Goal: Information Seeking & Learning: Get advice/opinions

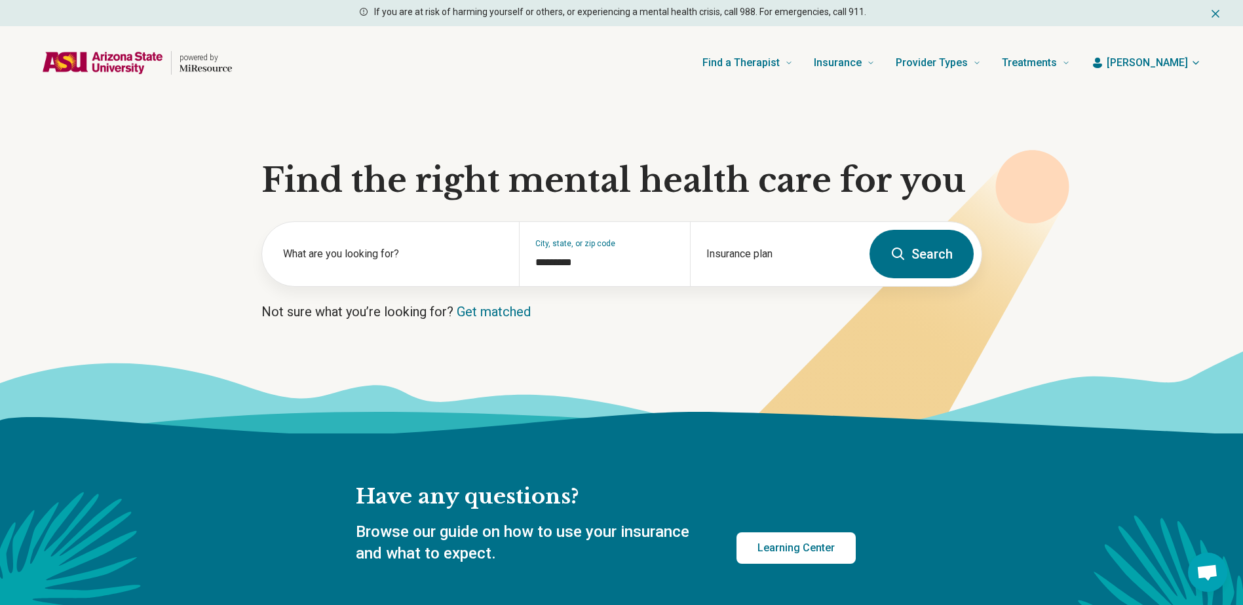
click at [709, 377] on icon at bounding box center [621, 392] width 1243 height 83
click at [748, 257] on input "Insurance plan" at bounding box center [775, 263] width 139 height 16
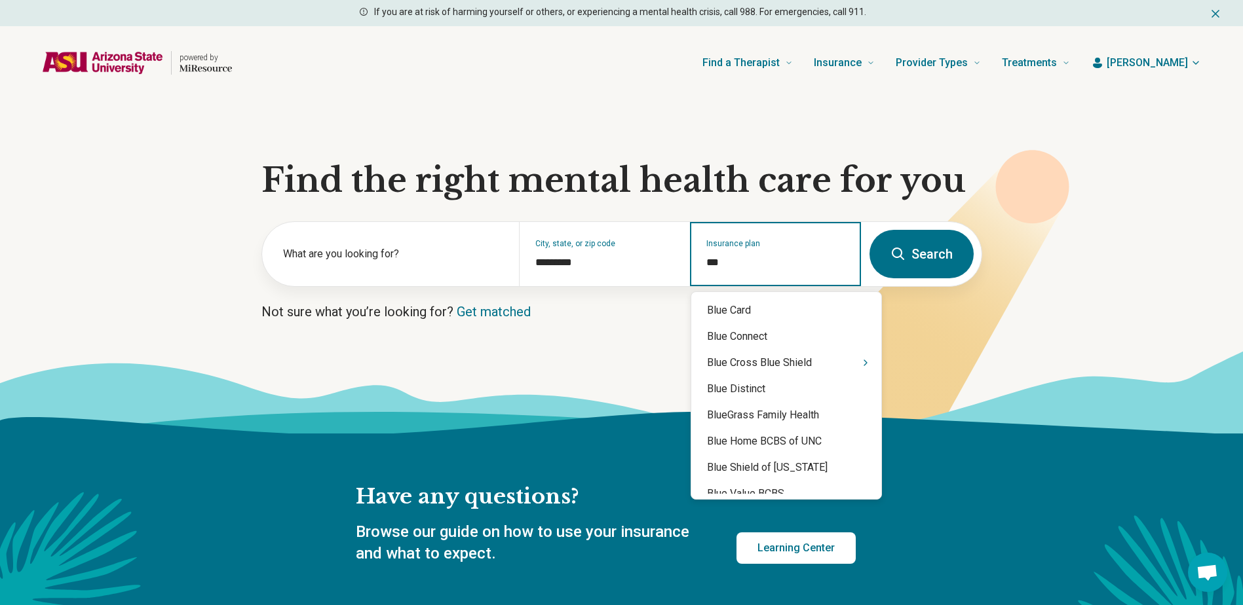
type input "****"
click at [756, 362] on div "Blue Cross Blue Shield" at bounding box center [786, 363] width 190 height 26
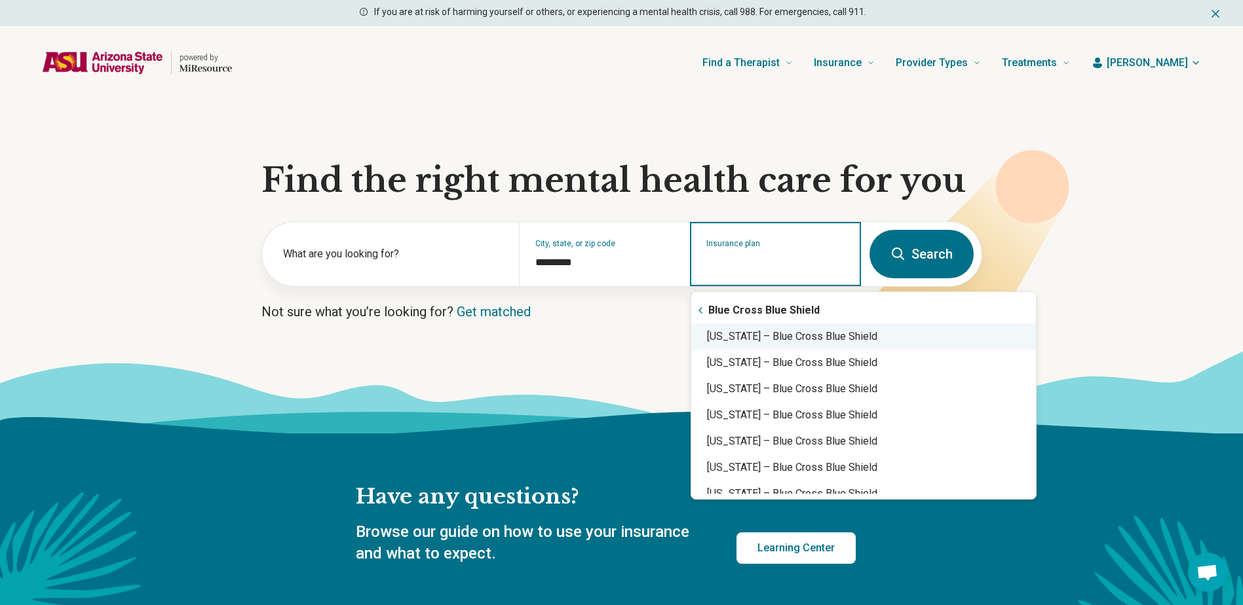
click at [763, 334] on div "Arizona – Blue Cross Blue Shield" at bounding box center [863, 337] width 345 height 26
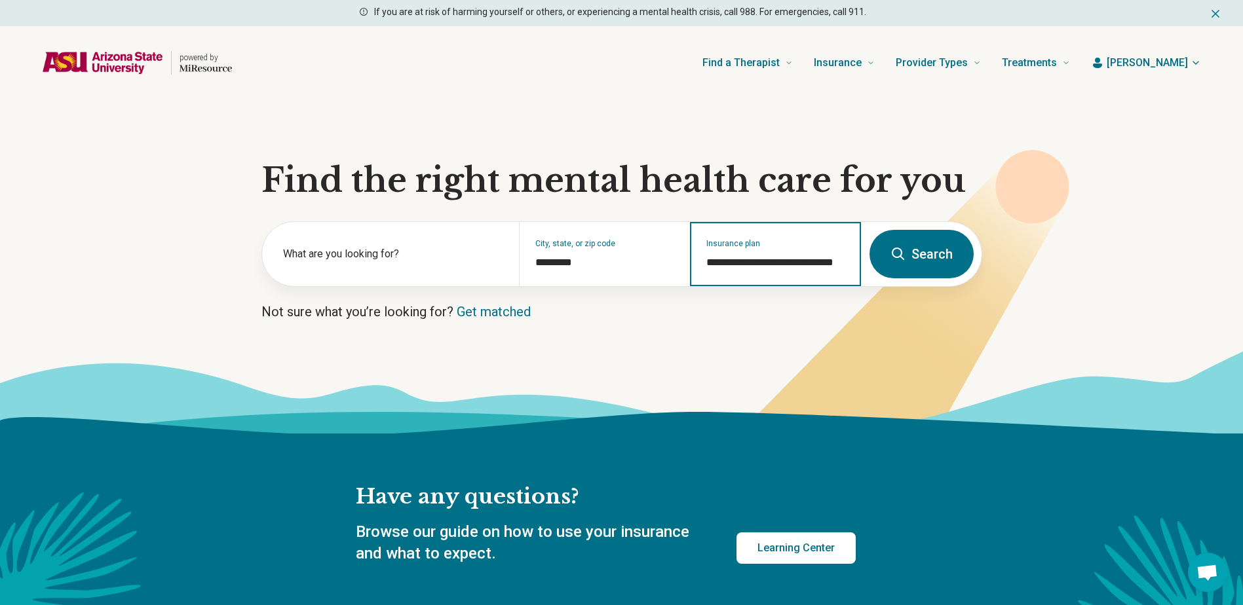
type input "**********"
click at [902, 253] on icon at bounding box center [898, 254] width 12 height 12
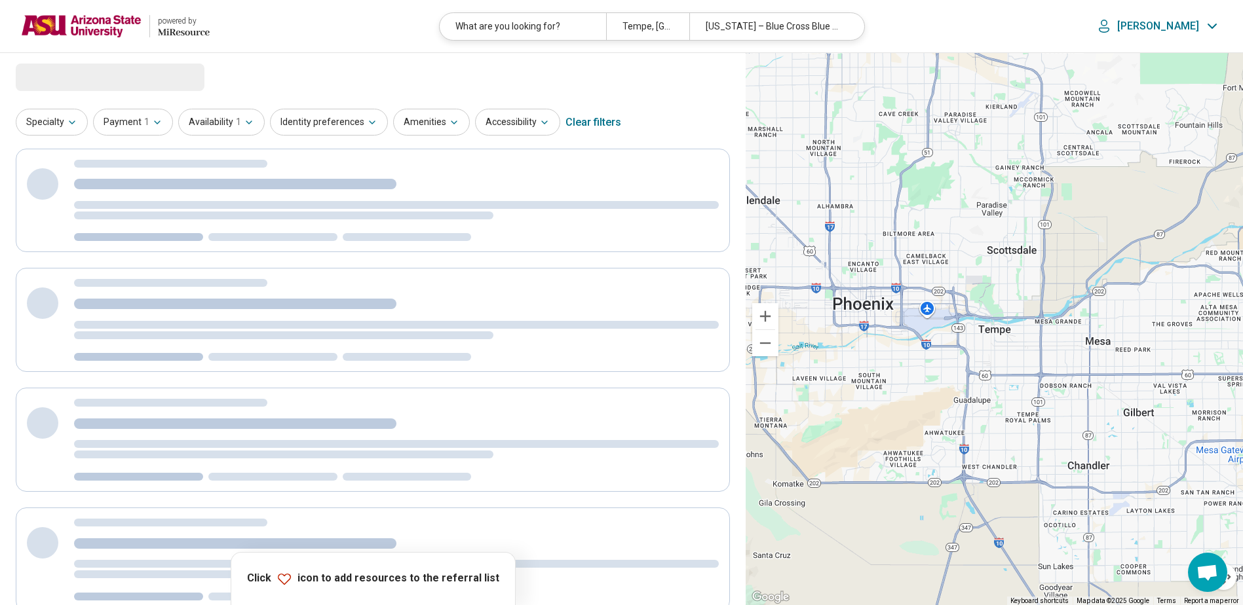
select select "***"
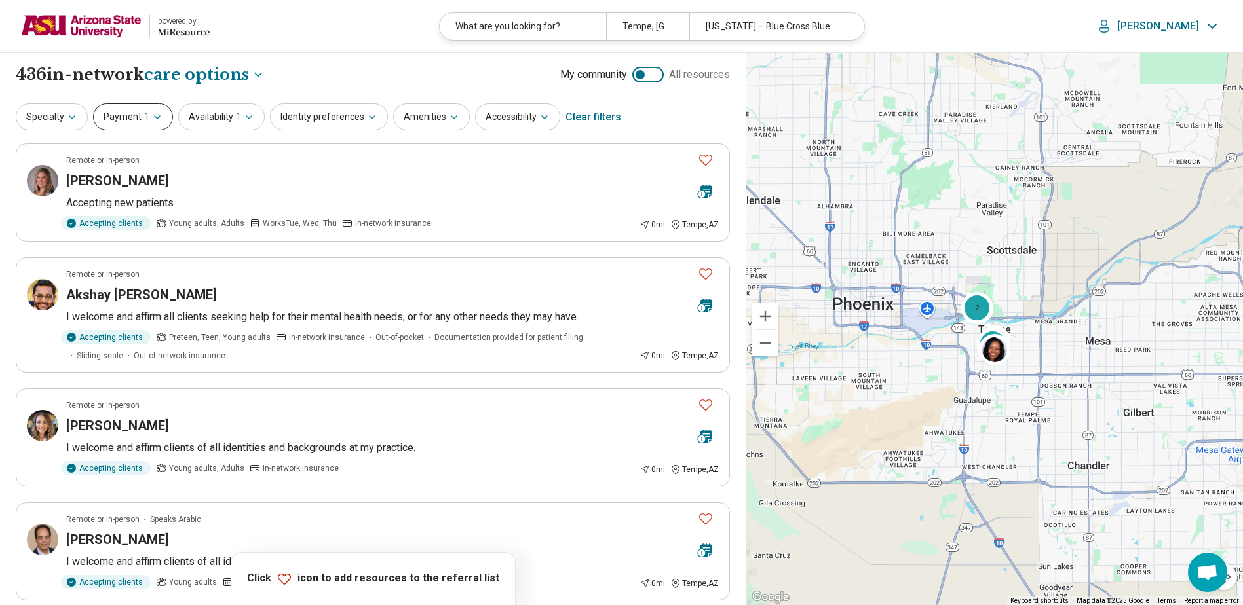
click at [137, 119] on button "Payment 1" at bounding box center [133, 117] width 80 height 27
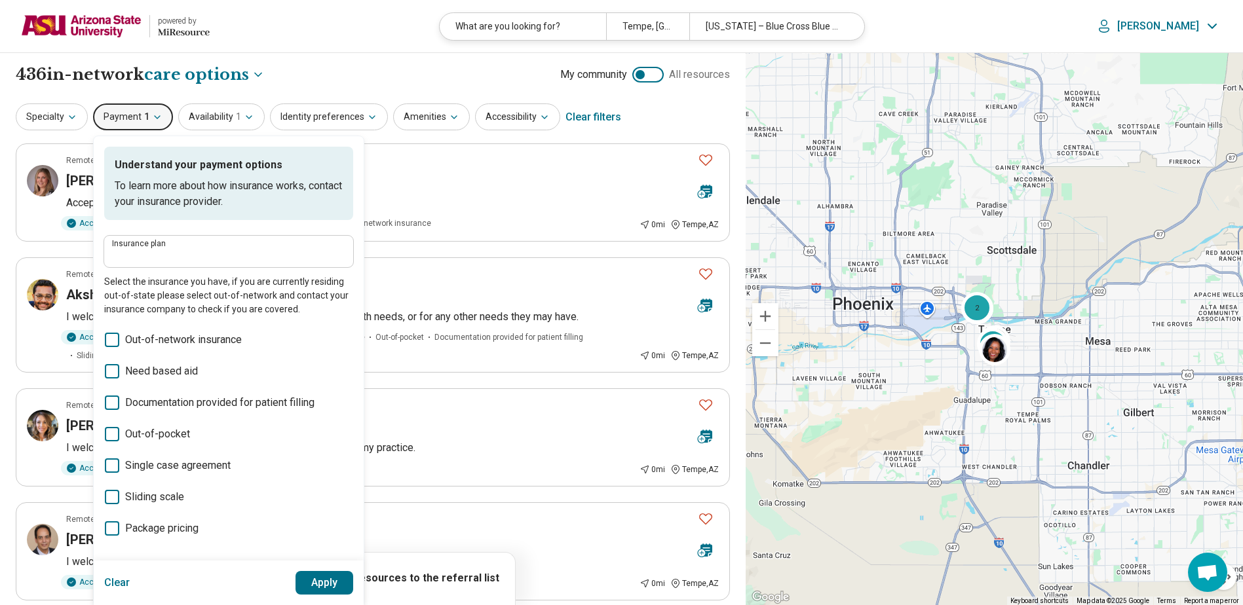
type input "**********"
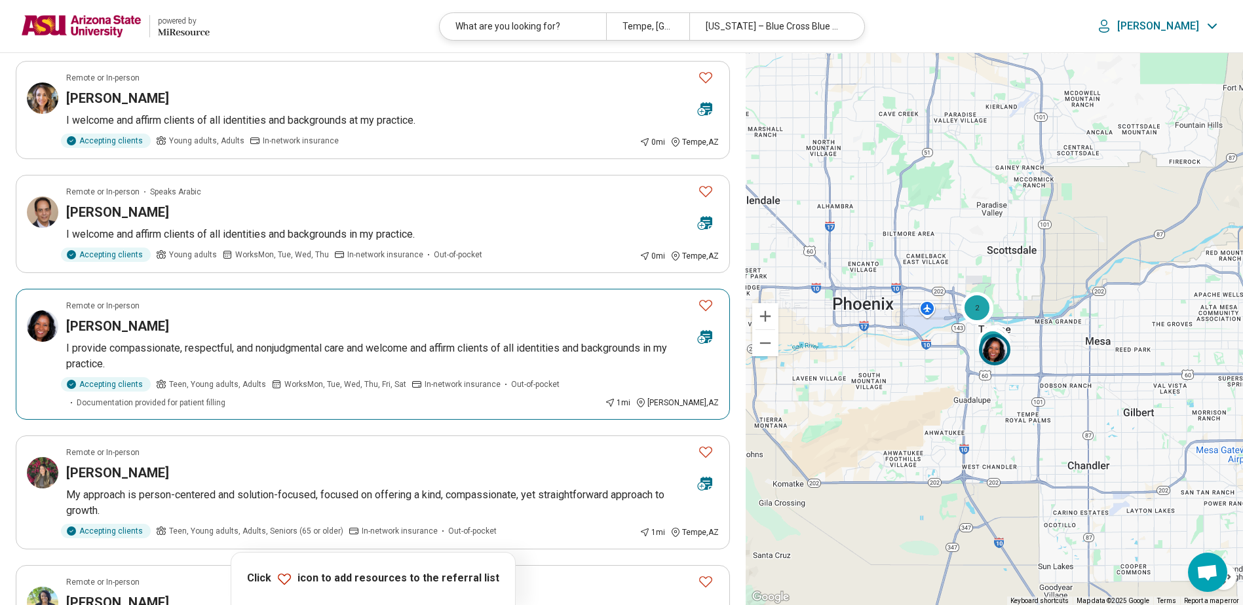
scroll to position [524, 0]
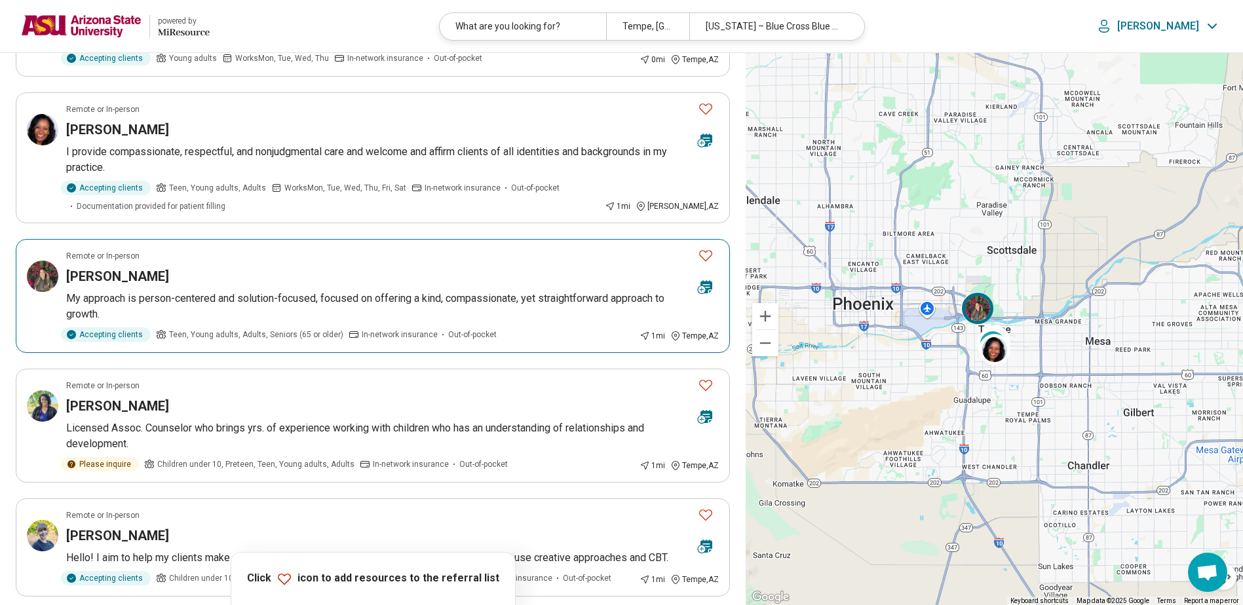
click at [469, 277] on div "[PERSON_NAME]" at bounding box center [376, 276] width 621 height 18
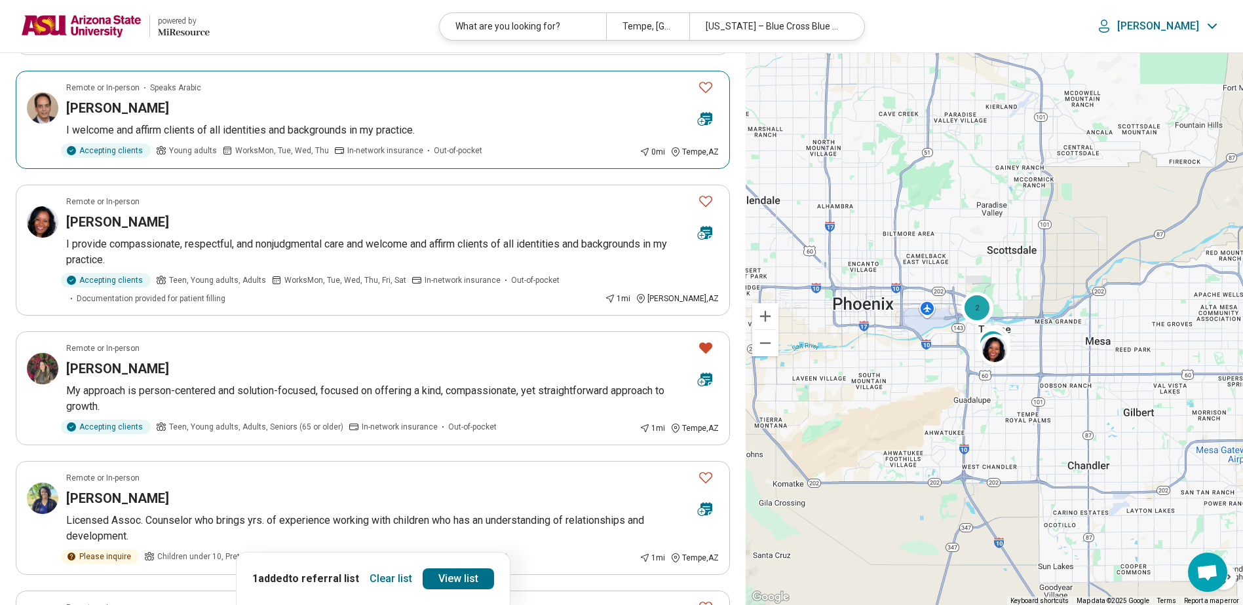
scroll to position [459, 0]
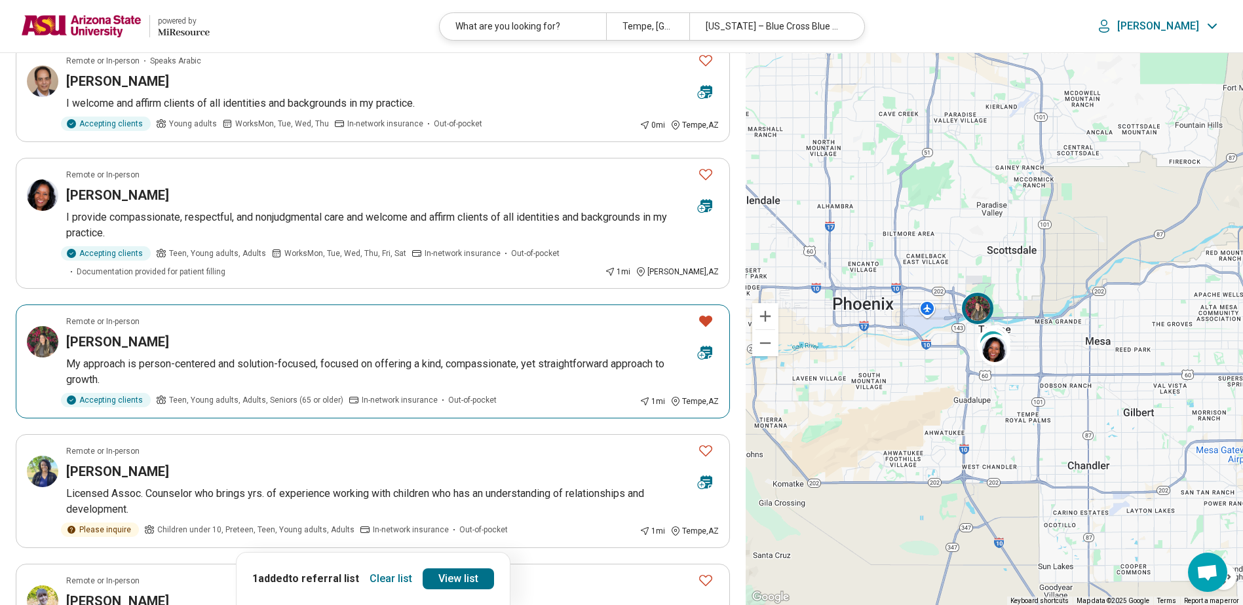
click at [528, 336] on div "[PERSON_NAME]" at bounding box center [376, 342] width 621 height 18
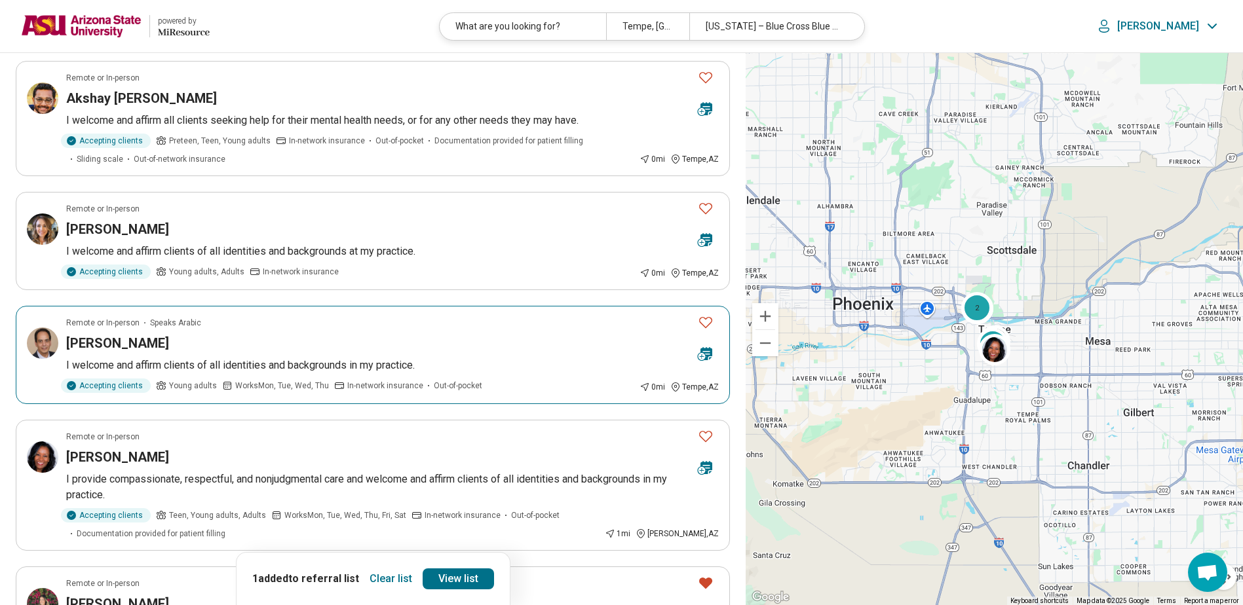
scroll to position [0, 0]
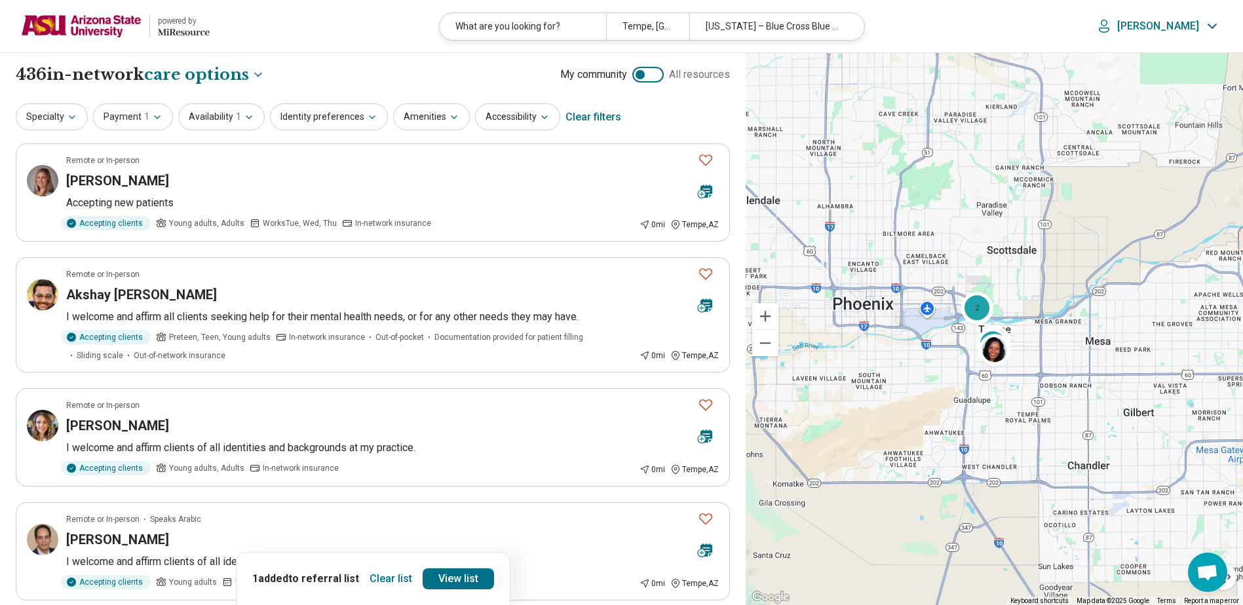
click at [391, 585] on button "Clear list" at bounding box center [390, 579] width 53 height 21
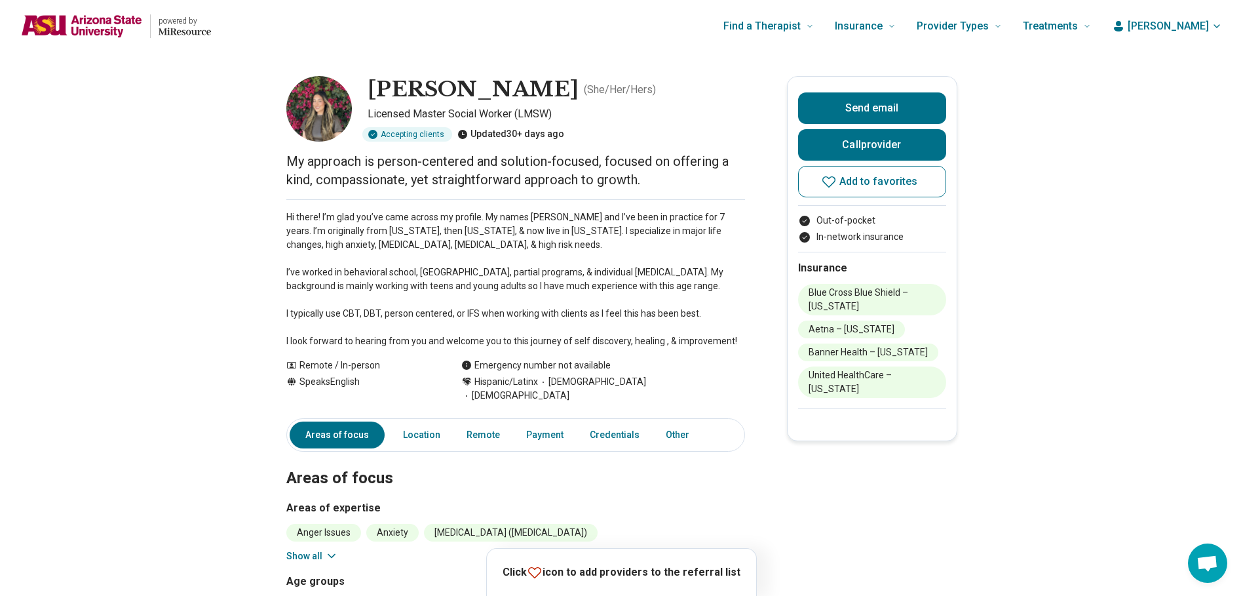
scroll to position [197, 0]
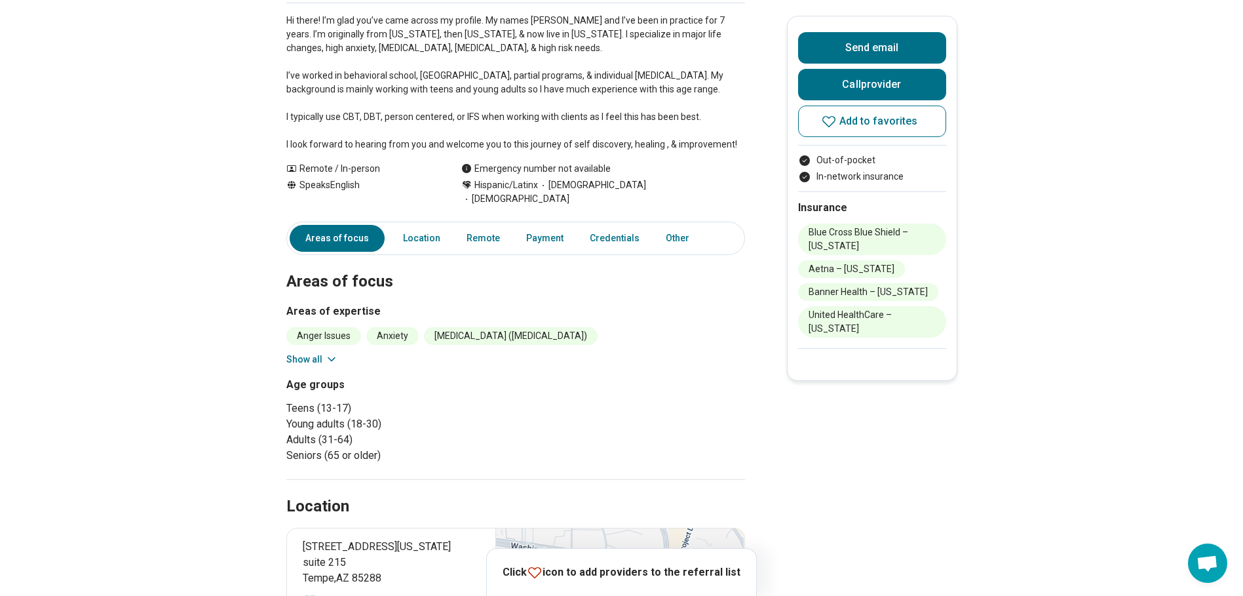
click at [299, 353] on button "Show all" at bounding box center [312, 360] width 52 height 14
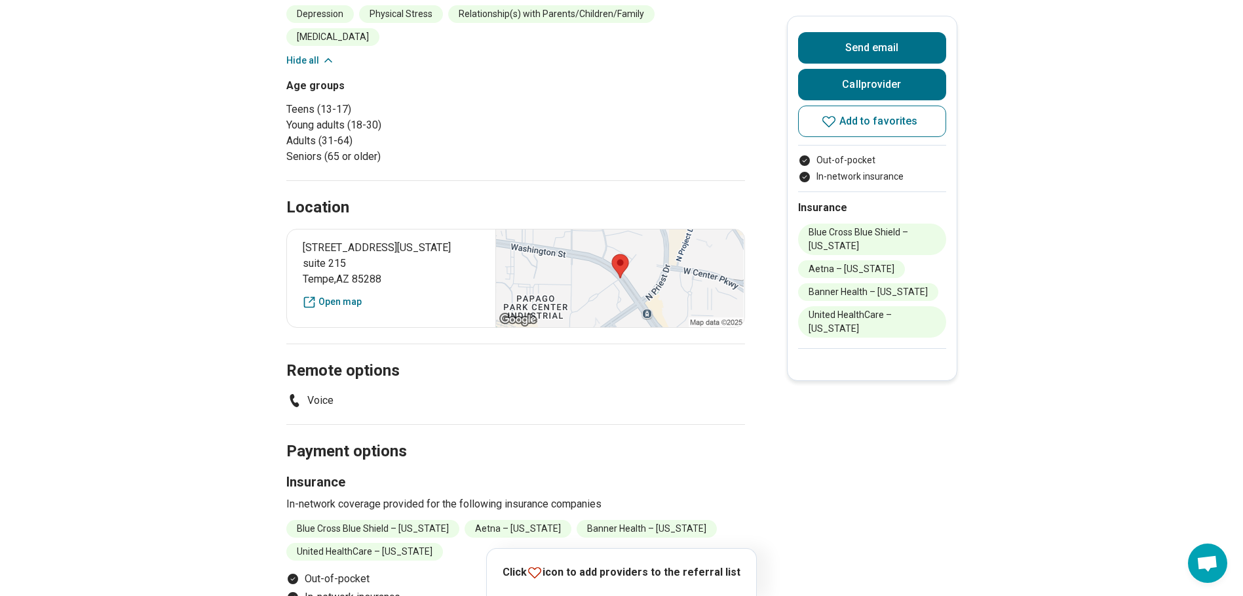
scroll to position [524, 0]
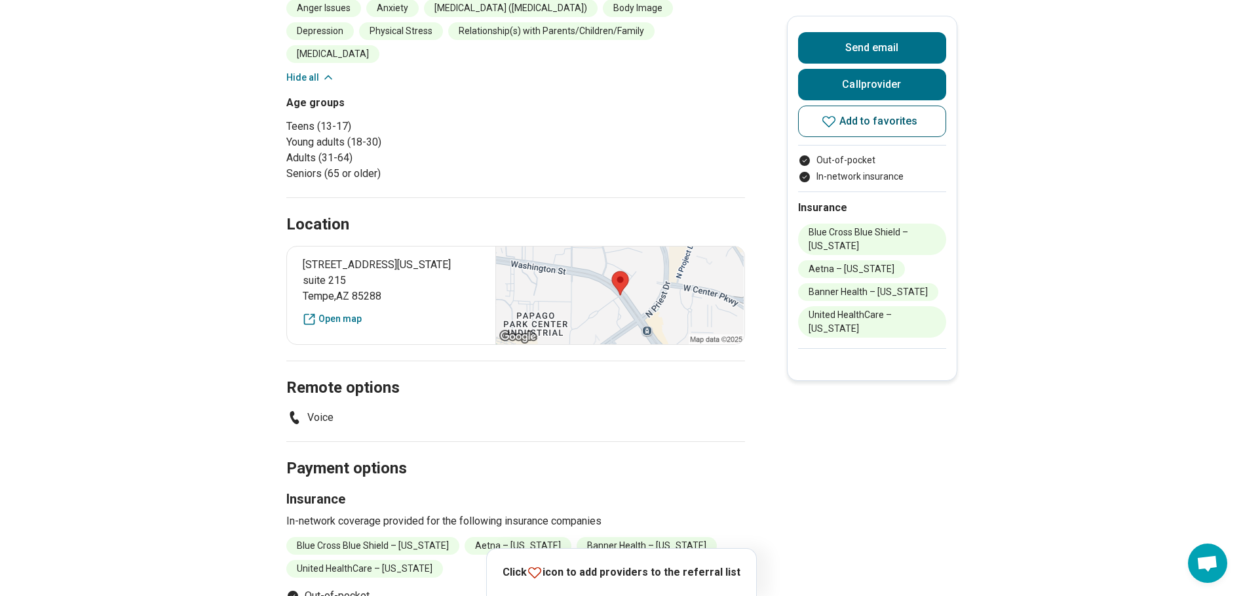
click at [832, 118] on icon at bounding box center [829, 121] width 16 height 16
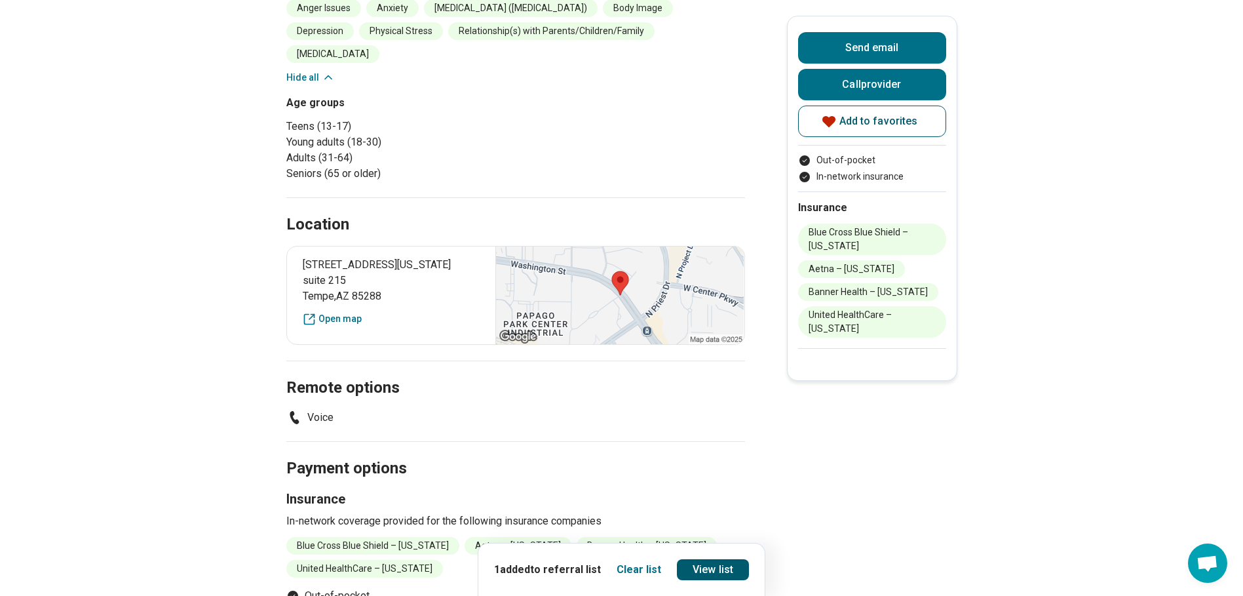
click at [704, 575] on link "View list" at bounding box center [713, 569] width 72 height 21
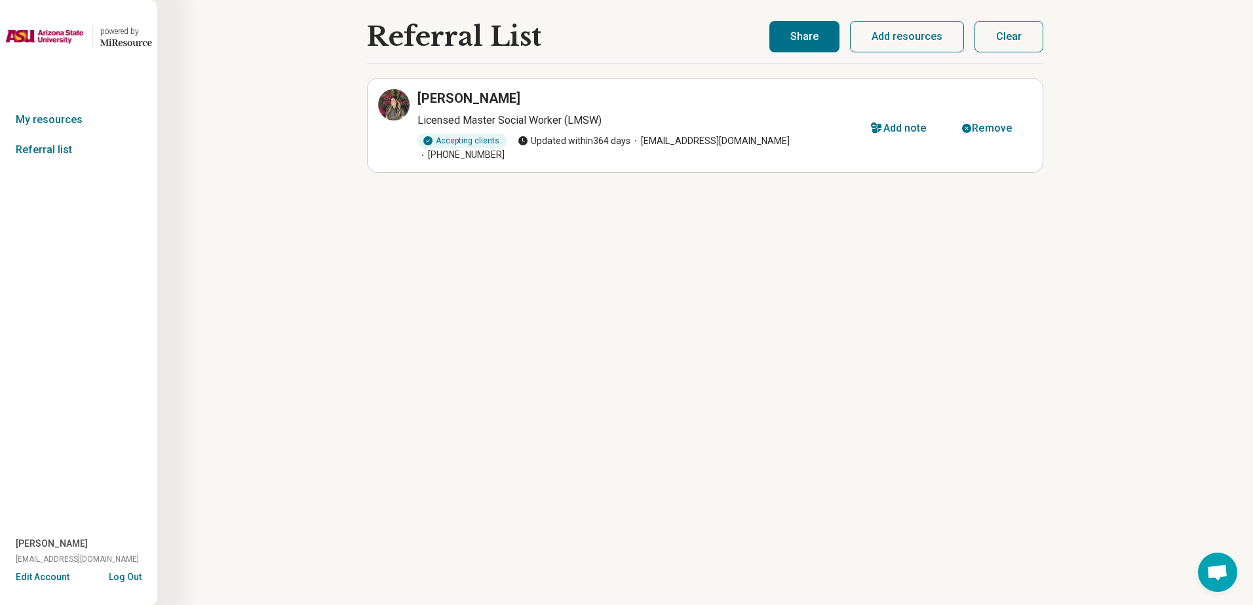
click at [812, 37] on button "Share" at bounding box center [804, 36] width 70 height 31
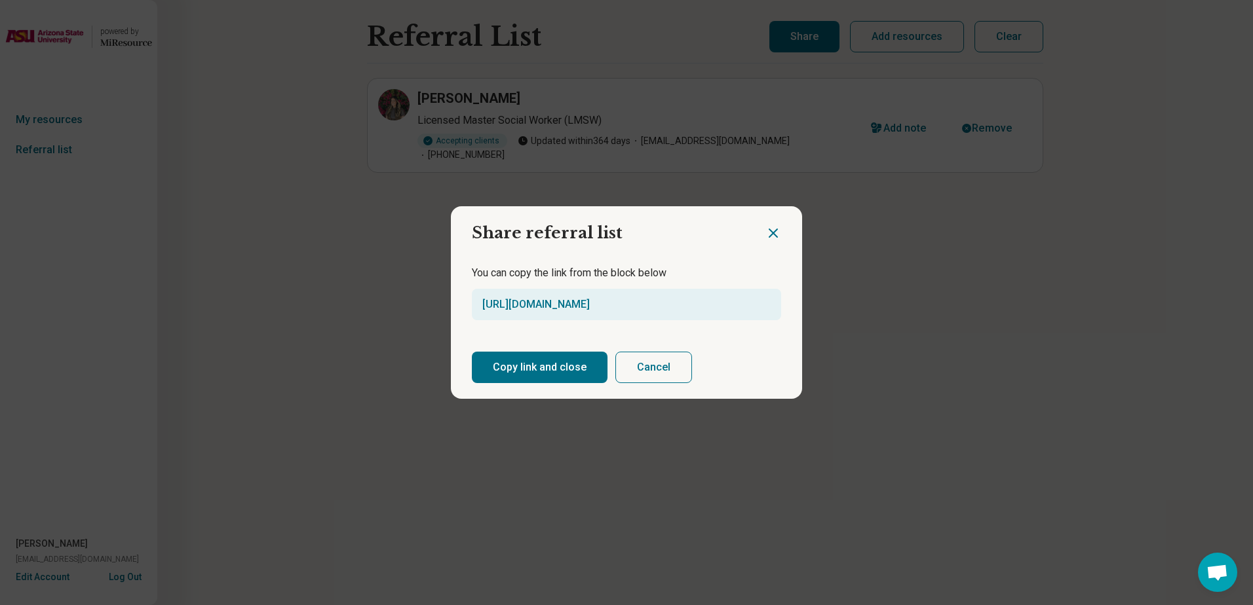
click at [550, 372] on button "Copy link and close" at bounding box center [540, 367] width 136 height 31
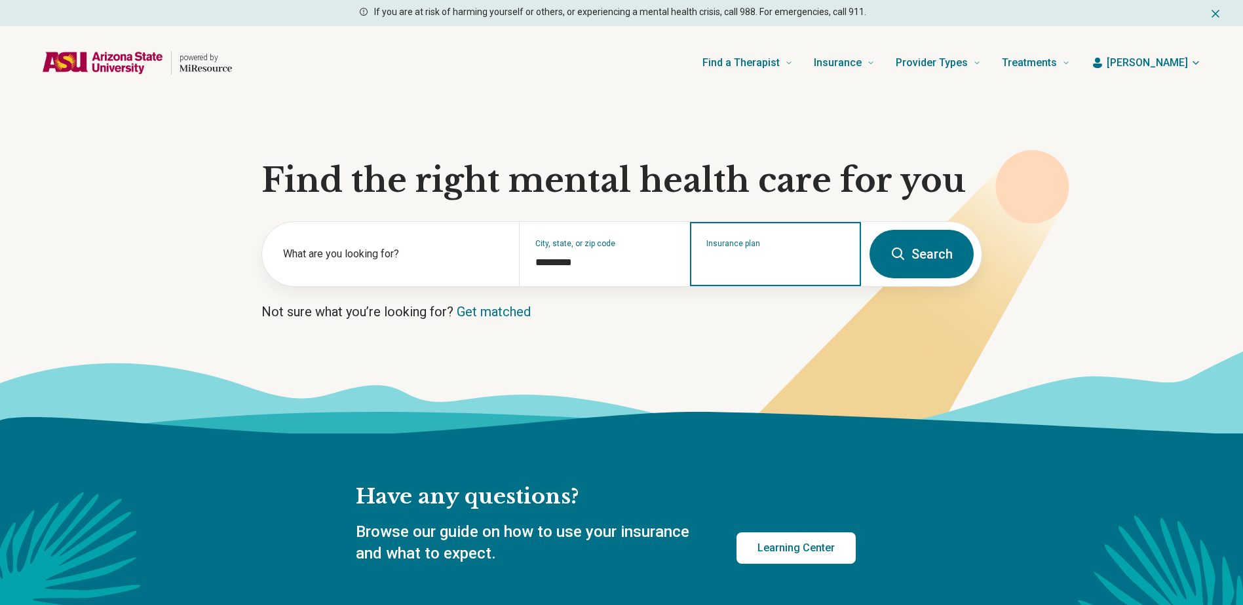
click at [767, 260] on input "Insurance plan" at bounding box center [775, 263] width 139 height 16
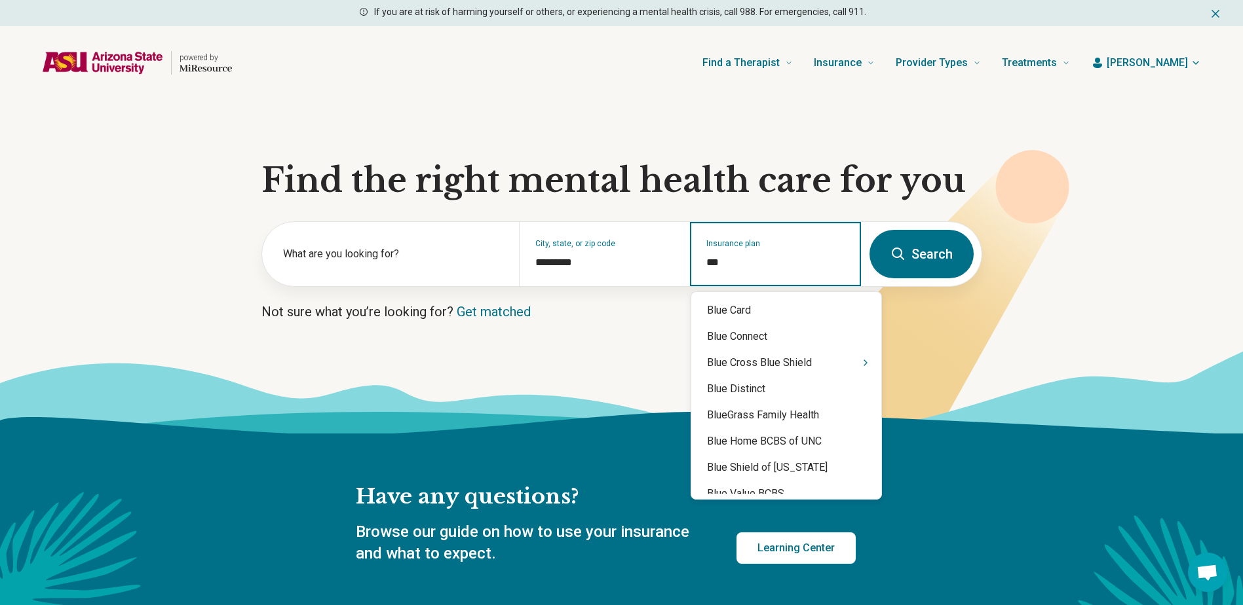
type input "****"
click at [775, 365] on div "Blue Cross Blue Shield" at bounding box center [786, 363] width 190 height 26
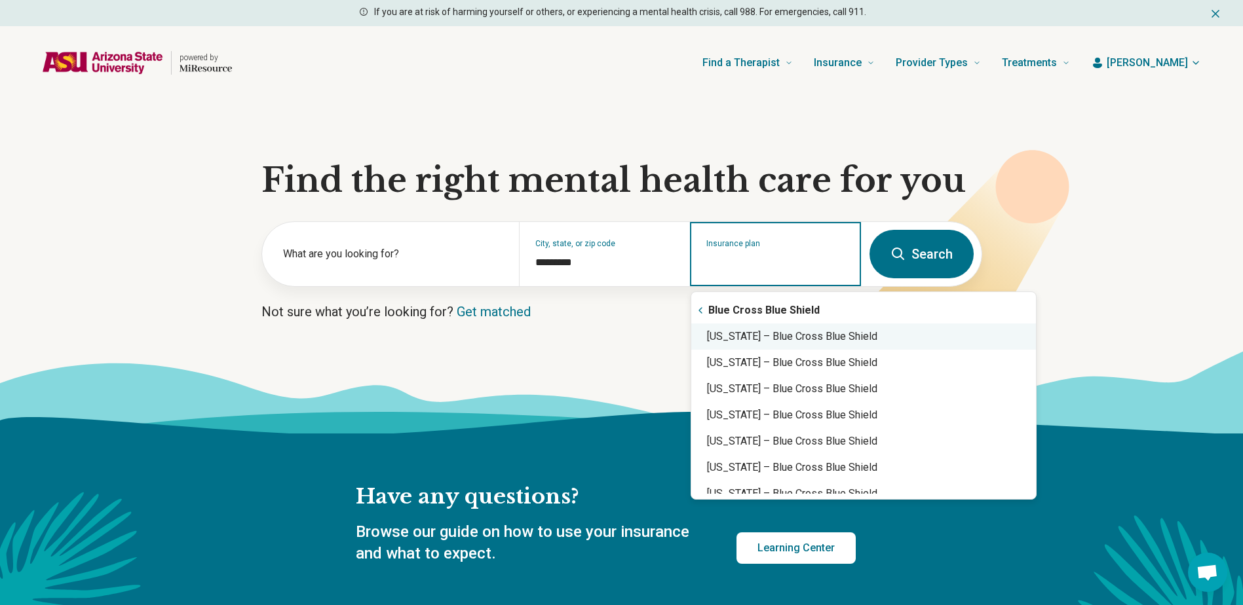
click at [777, 334] on div "Arizona – Blue Cross Blue Shield" at bounding box center [863, 337] width 345 height 26
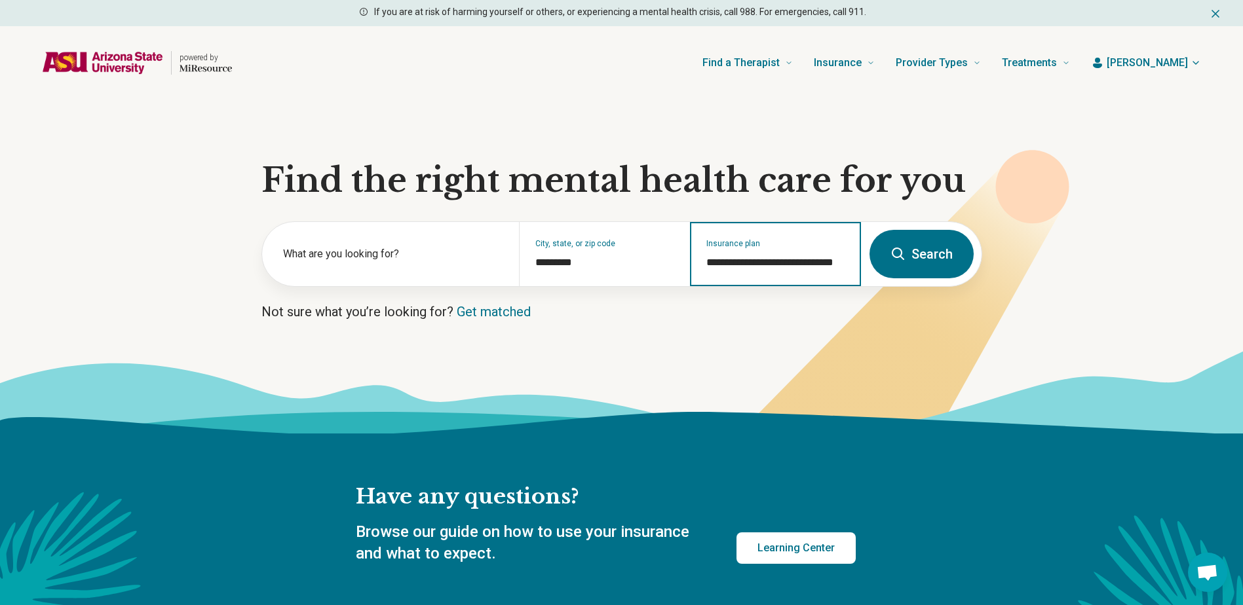
type input "**********"
click at [913, 247] on button "Search" at bounding box center [922, 254] width 104 height 48
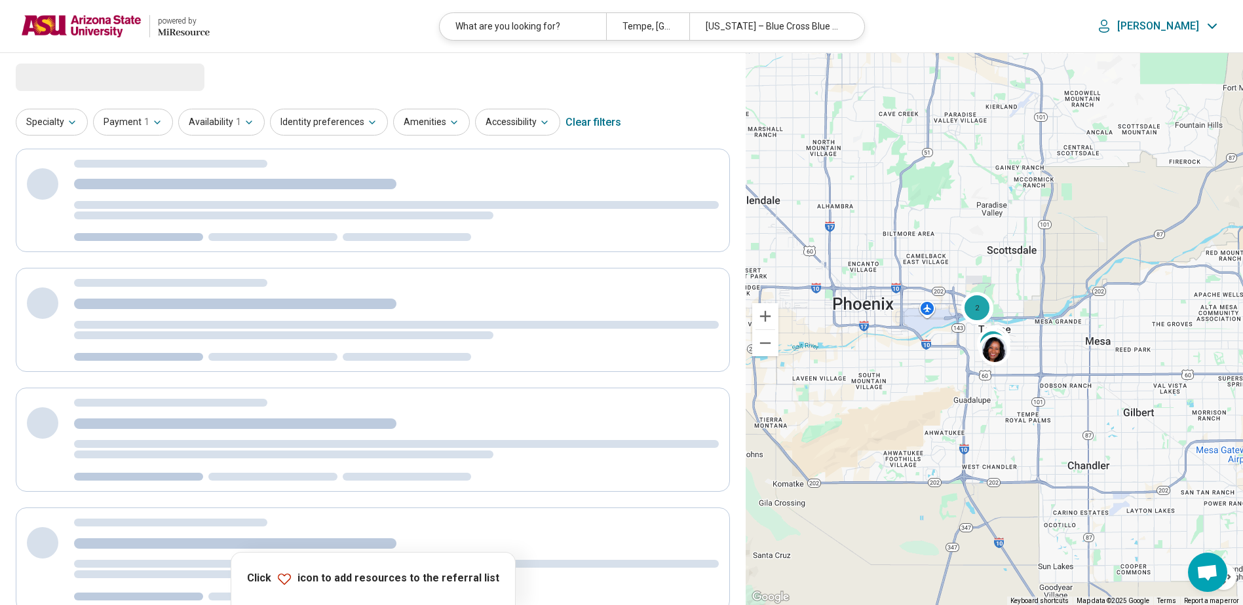
select select "***"
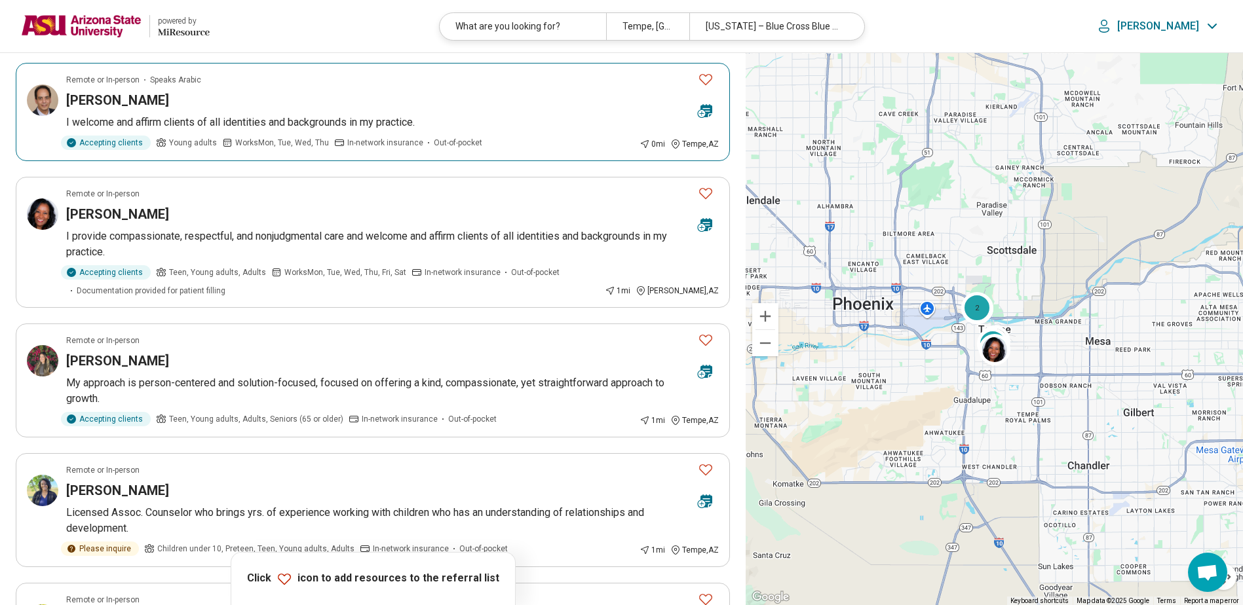
scroll to position [459, 0]
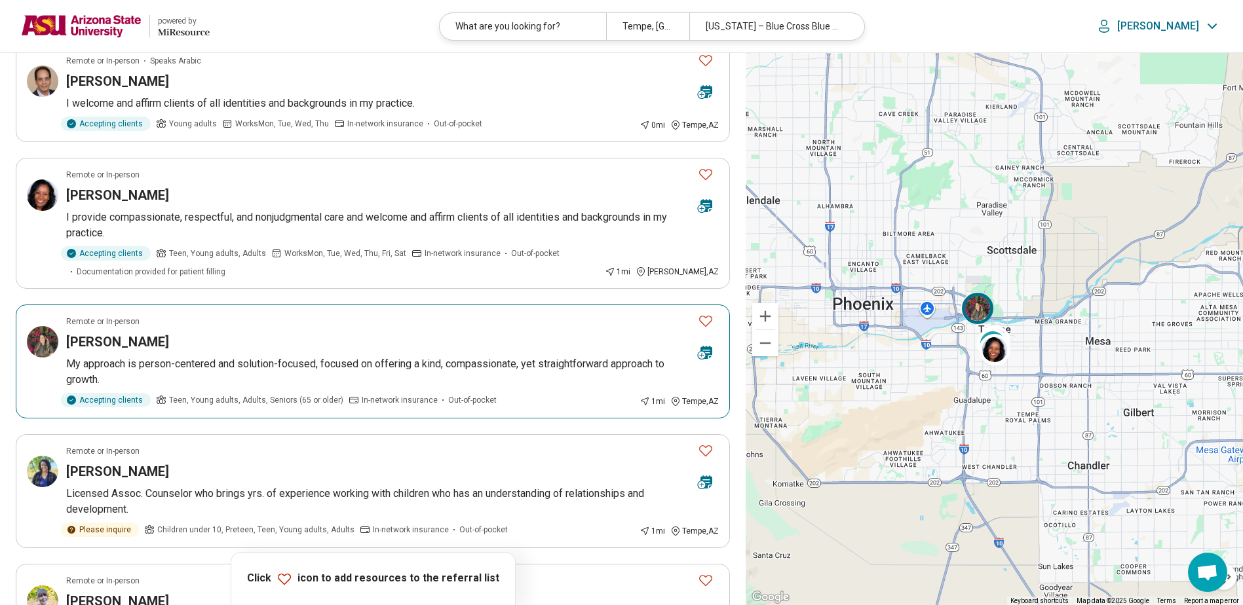
click at [372, 342] on div "[PERSON_NAME]" at bounding box center [376, 342] width 621 height 18
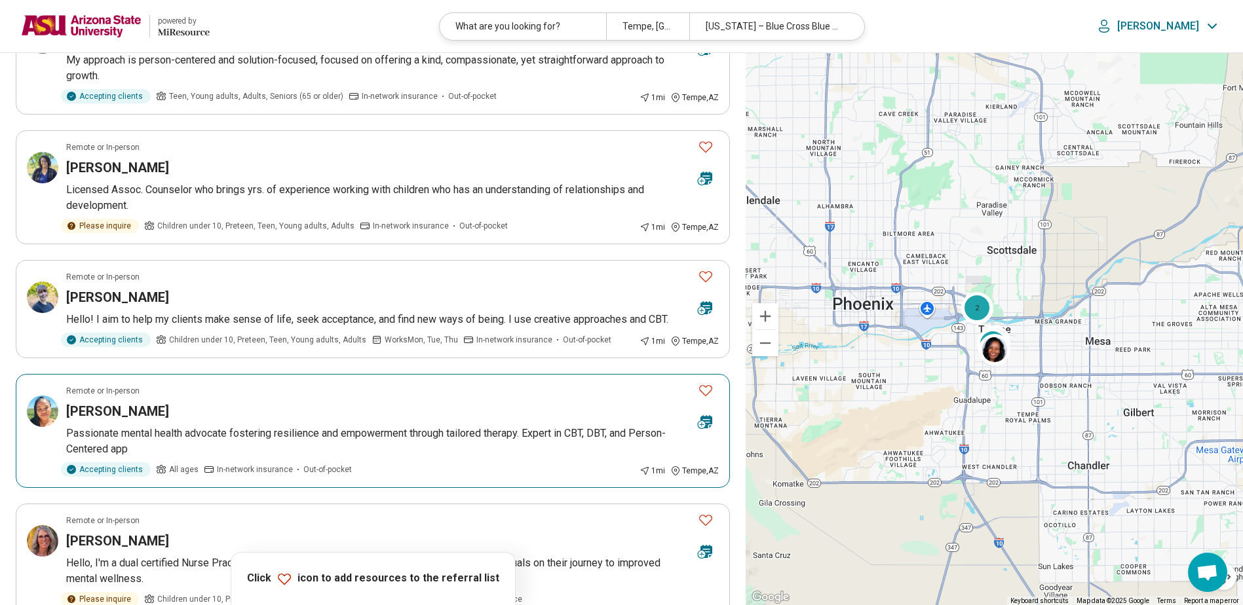
scroll to position [786, 0]
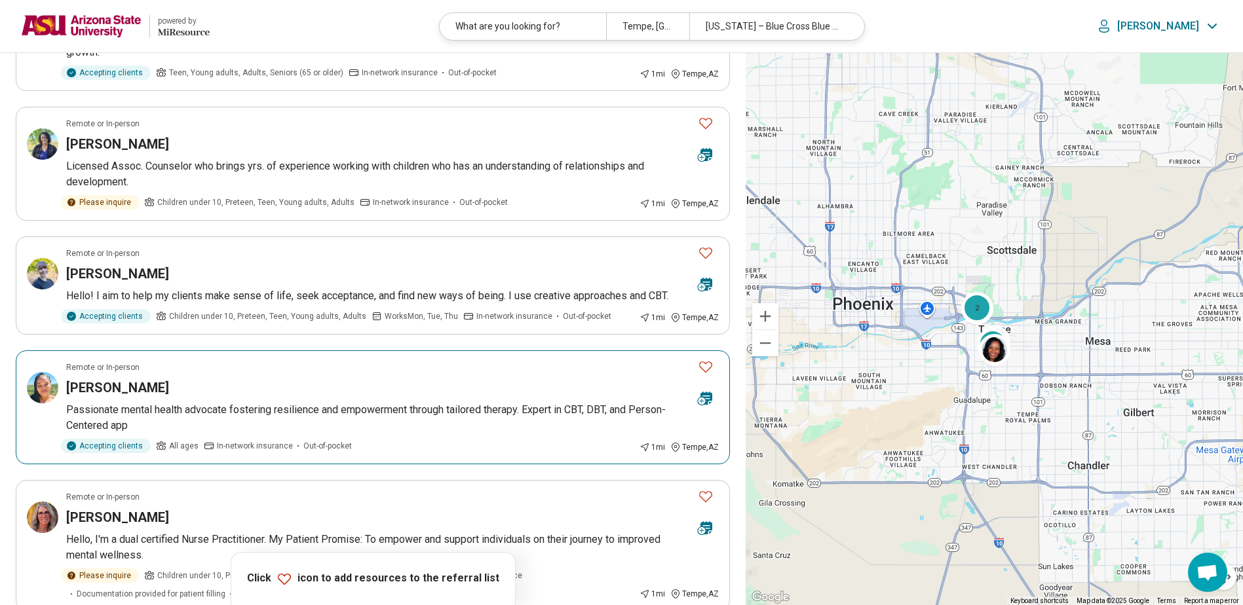
click at [403, 386] on div "Jazmine Hamilton" at bounding box center [376, 388] width 621 height 18
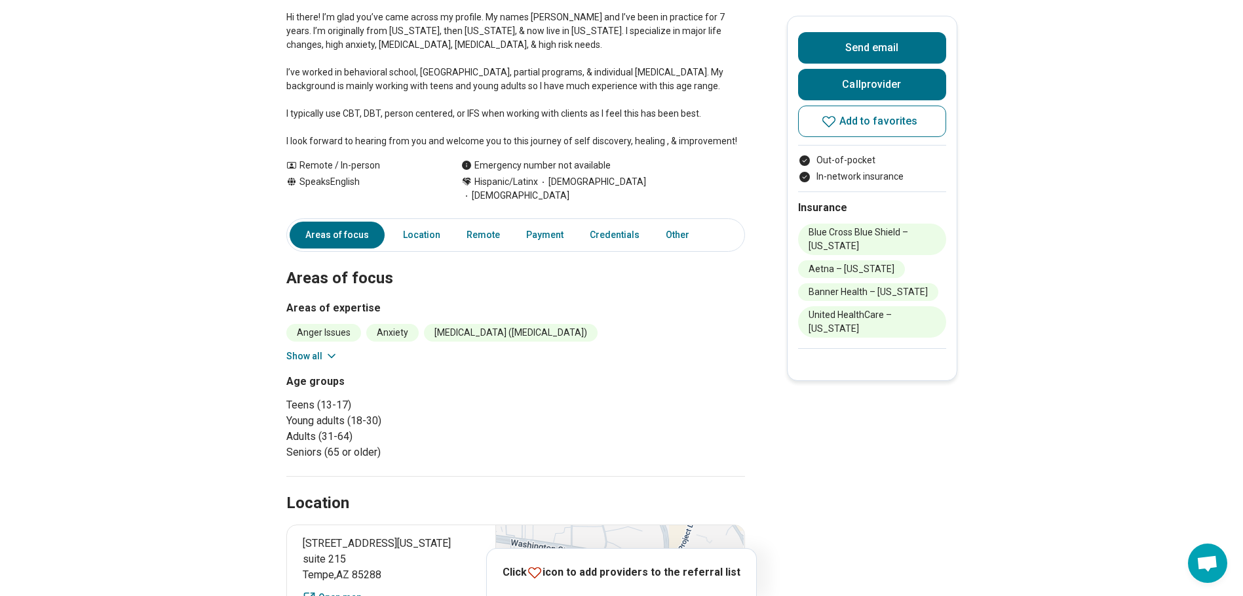
scroll to position [197, 0]
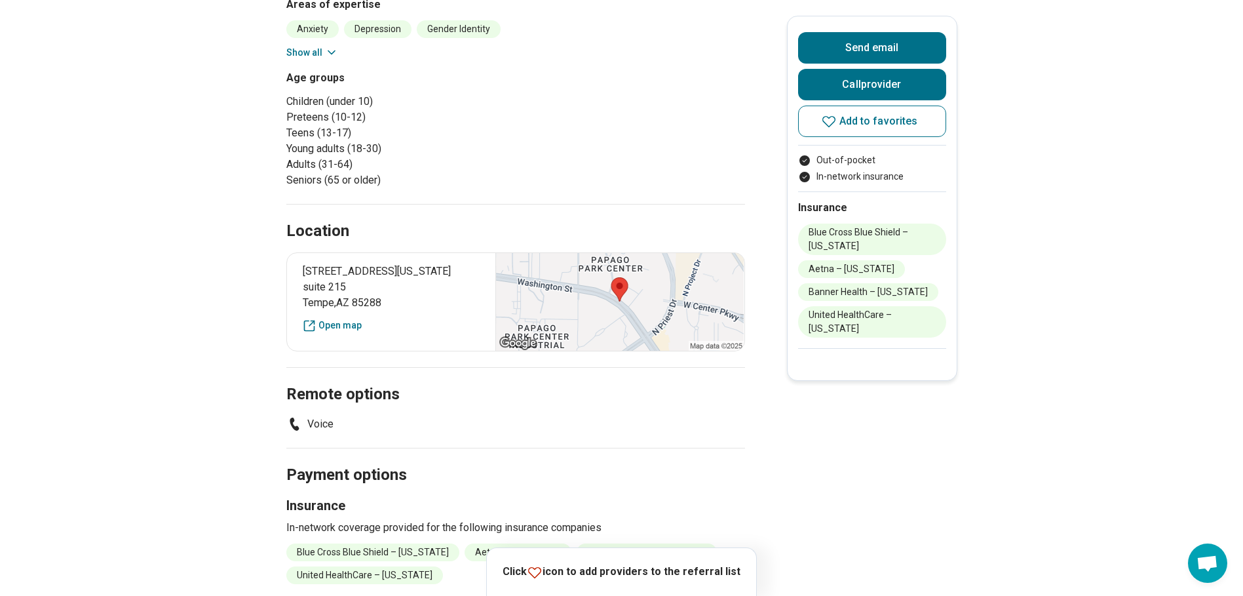
scroll to position [328, 0]
